Goal: Task Accomplishment & Management: Complete application form

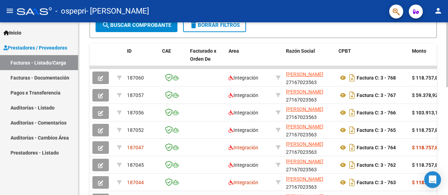
click at [446, 126] on div at bounding box center [447, 128] width 2 height 65
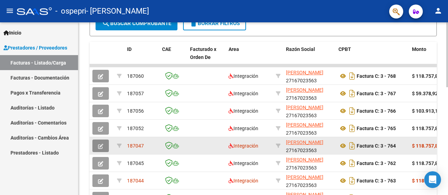
click at [99, 144] on icon "button" at bounding box center [100, 146] width 5 height 5
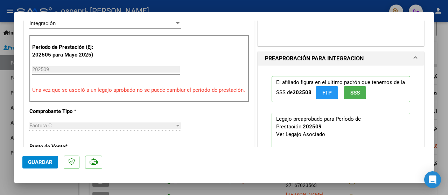
scroll to position [166, 0]
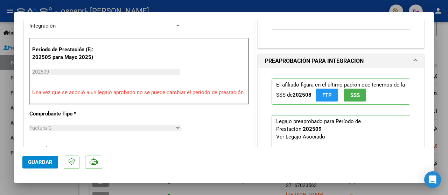
click at [444, 41] on div at bounding box center [224, 97] width 448 height 195
type input "$ 0,00"
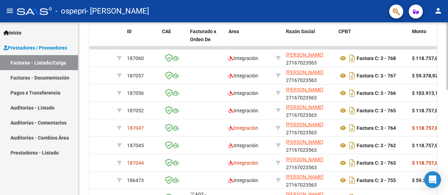
scroll to position [193, 0]
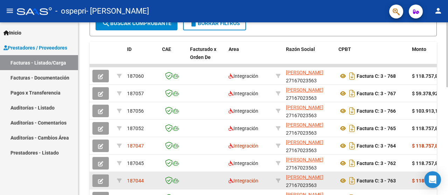
click at [101, 179] on icon "button" at bounding box center [100, 181] width 5 height 5
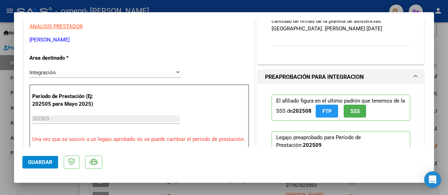
scroll to position [115, 0]
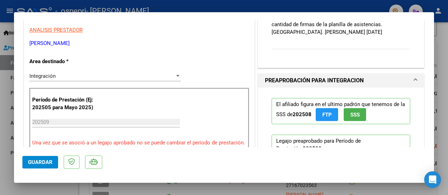
click at [439, 43] on div at bounding box center [224, 97] width 448 height 195
type input "$ 0,00"
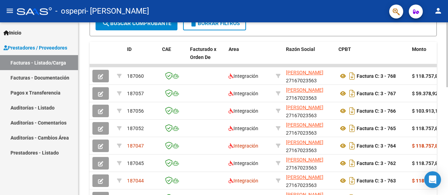
scroll to position [193, 0]
click at [439, 43] on div "Video tutorial PRESTADORES -> Listado de CPBTs Emitidos por Prestadores / Prove…" at bounding box center [262, 57] width 369 height 456
click at [439, 44] on div "Video tutorial PRESTADORES -> Listado de CPBTs Emitidos por Prestadores / Prove…" at bounding box center [262, 57] width 369 height 456
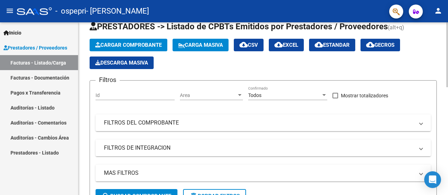
click at [447, 107] on div at bounding box center [447, 108] width 2 height 173
